Goal: Transaction & Acquisition: Purchase product/service

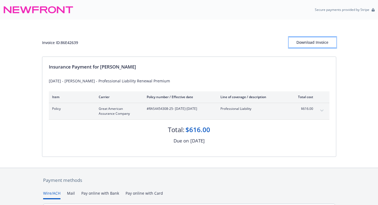
click at [304, 40] on div "Download Invoice" at bounding box center [312, 42] width 47 height 10
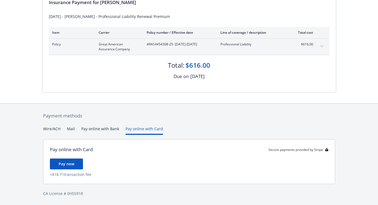
scroll to position [64, 0]
click at [136, 117] on div "Payment methods Wire/ACH Mail Pay online with Bank Pay online with Card Pay onl…" at bounding box center [189, 153] width 294 height 101
click at [61, 161] on span "Pay now" at bounding box center [67, 163] width 16 height 5
